Goal: Task Accomplishment & Management: Use online tool/utility

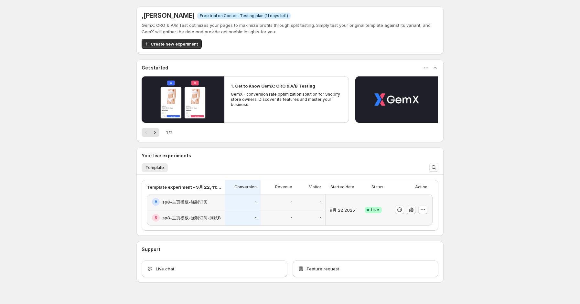
click at [413, 210] on icon "button" at bounding box center [411, 210] width 6 height 6
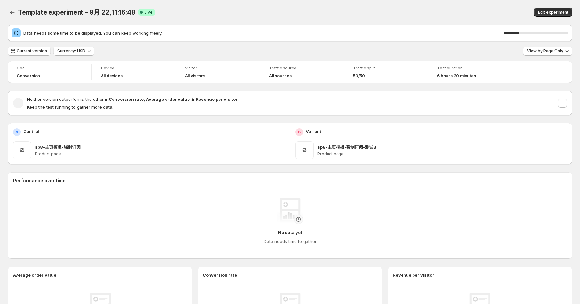
click at [365, 4] on div "Template experiment - 9月 22, 11:16:48 Live Edit experiment" at bounding box center [290, 12] width 565 height 25
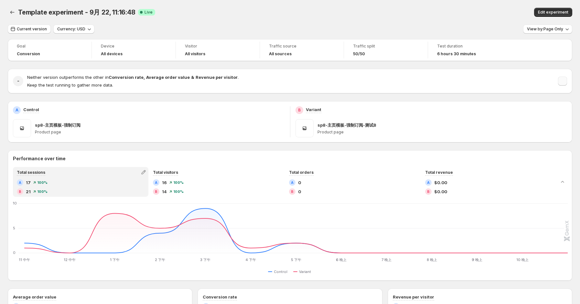
click at [567, 80] on button "button" at bounding box center [562, 81] width 9 height 9
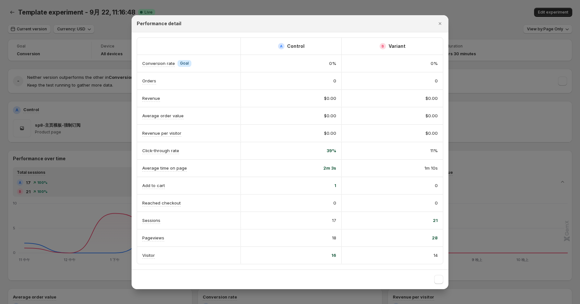
click at [488, 132] on div at bounding box center [290, 152] width 580 height 304
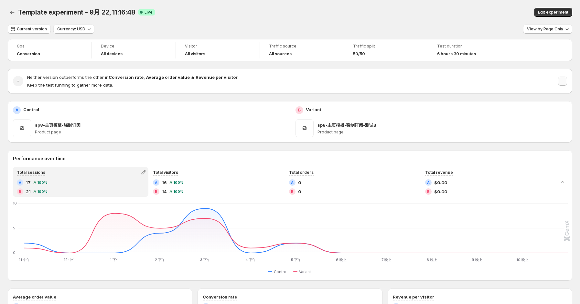
click at [567, 83] on button "button" at bounding box center [562, 81] width 9 height 9
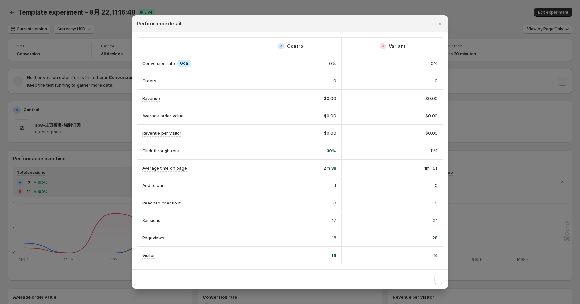
click at [569, 83] on div at bounding box center [290, 152] width 580 height 304
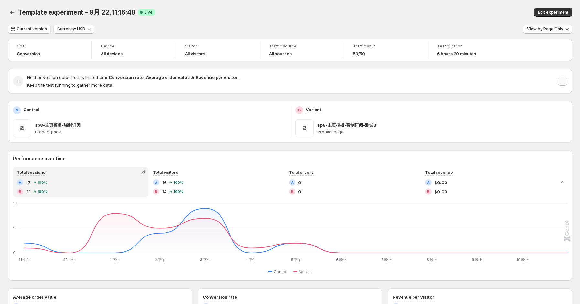
click at [567, 83] on button "button" at bounding box center [562, 81] width 9 height 9
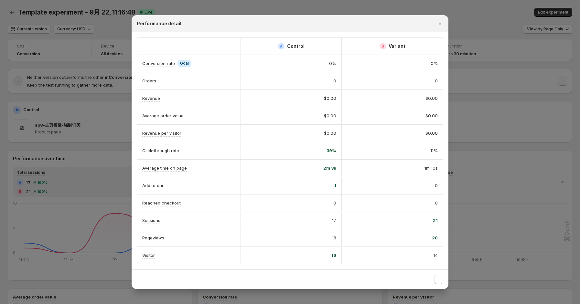
click at [569, 83] on div at bounding box center [290, 152] width 580 height 304
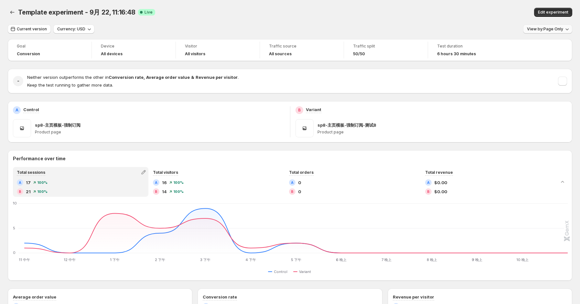
click at [563, 27] on span "View by: Page Only" at bounding box center [545, 29] width 36 height 5
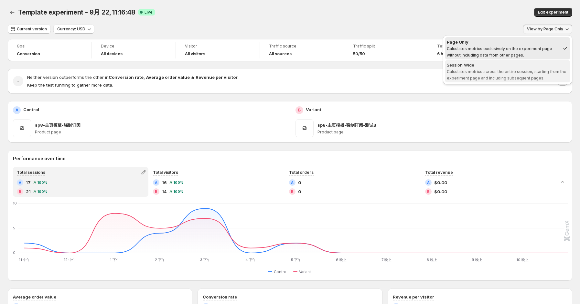
click at [530, 67] on div "Session Wide" at bounding box center [508, 65] width 122 height 6
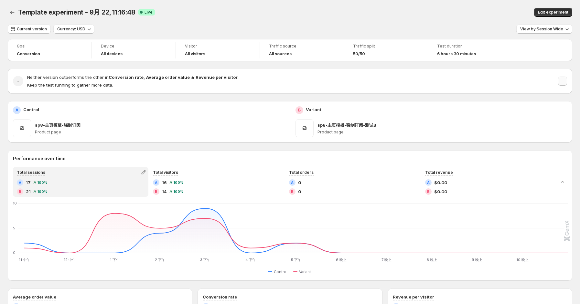
click at [567, 81] on button "button" at bounding box center [562, 81] width 9 height 9
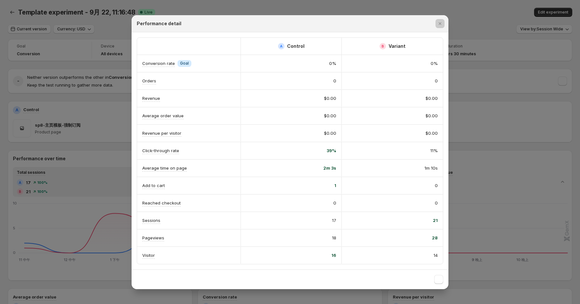
click at [512, 165] on div at bounding box center [290, 152] width 580 height 304
